Goal: Navigation & Orientation: Find specific page/section

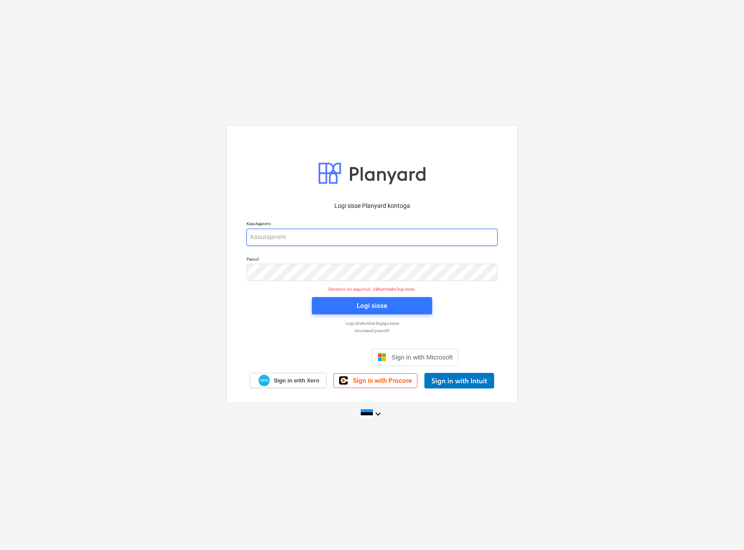
drag, startPoint x: 332, startPoint y: 227, endPoint x: 336, endPoint y: 236, distance: 10.5
click at [331, 227] on p "Kasutajanimi" at bounding box center [371, 224] width 251 height 7
click at [332, 239] on input "email" at bounding box center [371, 237] width 251 height 17
type input "[EMAIL_ADDRESS][MEDICAL_DATA][DOMAIN_NAME]"
click at [367, 303] on div "Logi sisse" at bounding box center [372, 305] width 30 height 11
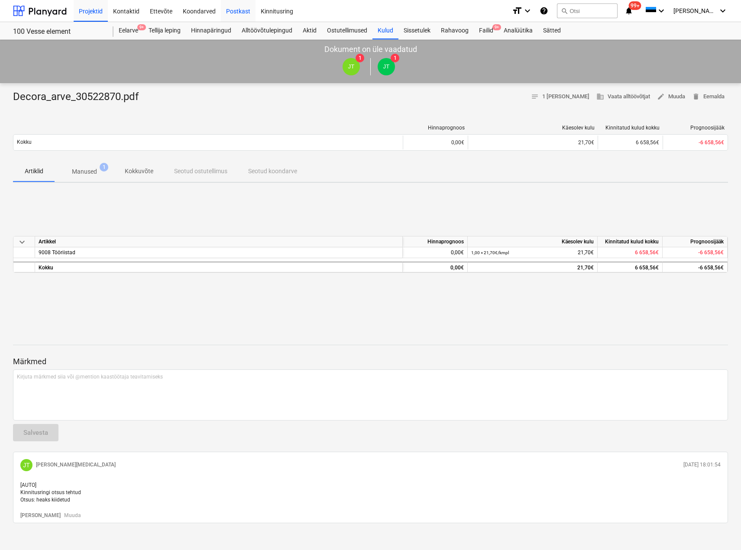
click at [232, 10] on div "Postkast" at bounding box center [238, 11] width 35 height 22
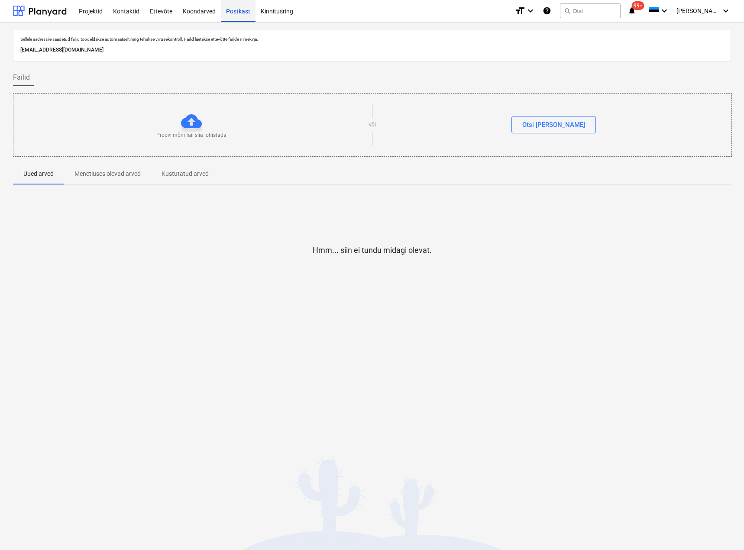
click at [236, 10] on div "Postkast" at bounding box center [238, 11] width 35 height 22
click at [40, 12] on div at bounding box center [40, 11] width 54 height 22
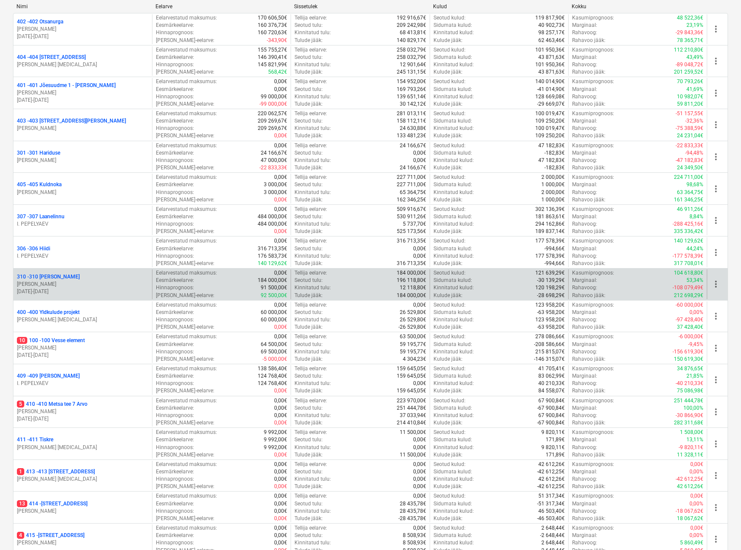
scroll to position [122, 0]
